Goal: Navigation & Orientation: Find specific page/section

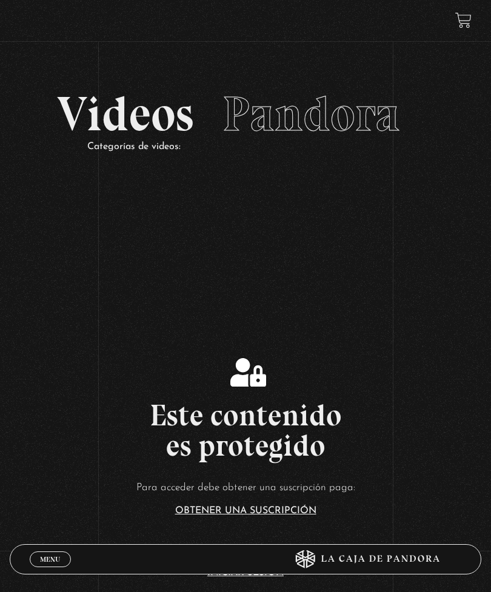
click at [52, 558] on span "Menu" at bounding box center [50, 559] width 20 height 7
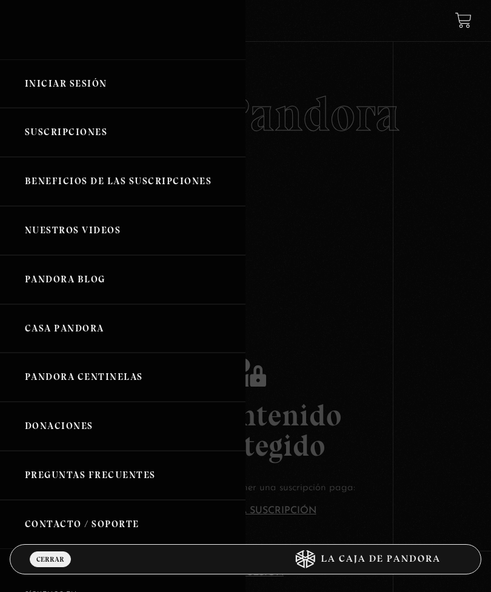
click at [160, 92] on link "Iniciar Sesión" at bounding box center [122, 83] width 245 height 49
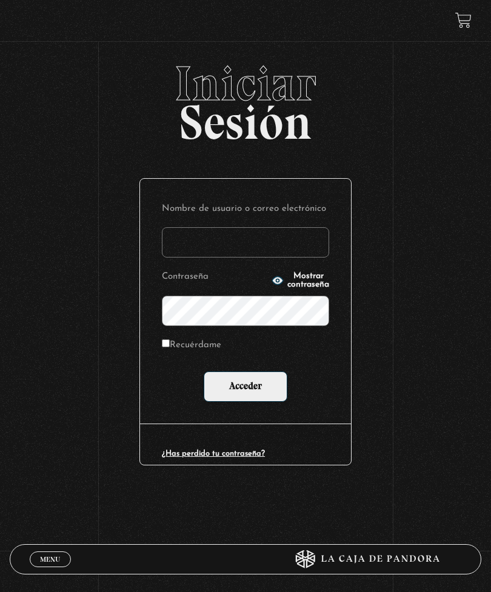
type input "[EMAIL_ADDRESS][DOMAIN_NAME]"
click at [245, 389] on input "Acceder" at bounding box center [246, 386] width 84 height 30
